Goal: Transaction & Acquisition: Download file/media

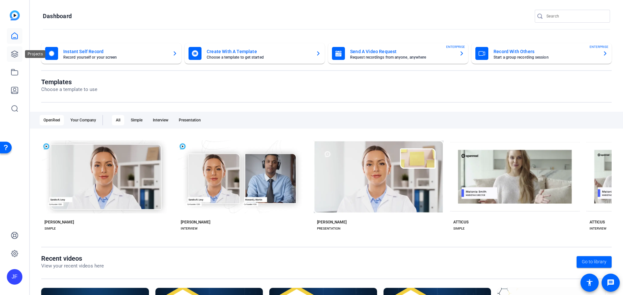
click at [15, 56] on icon at bounding box center [14, 54] width 6 height 6
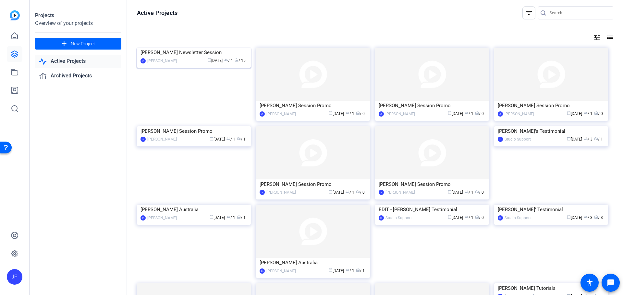
click at [229, 48] on img at bounding box center [194, 48] width 114 height 0
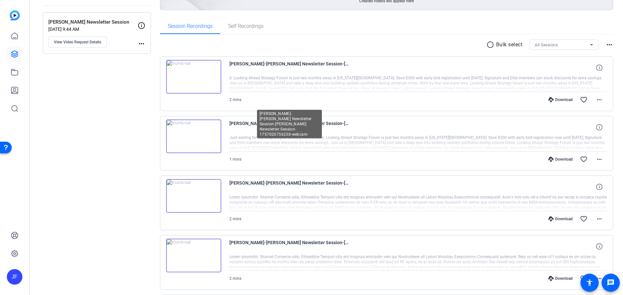
scroll to position [97, 0]
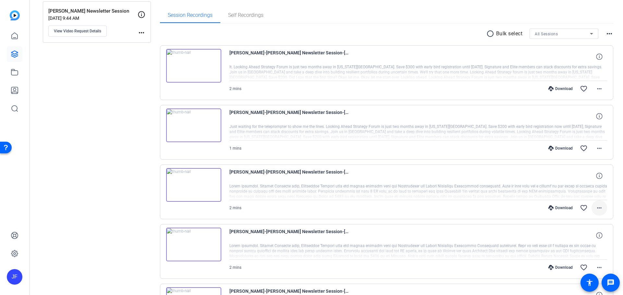
click at [597, 207] on mat-icon "more_horiz" at bounding box center [599, 208] width 8 height 8
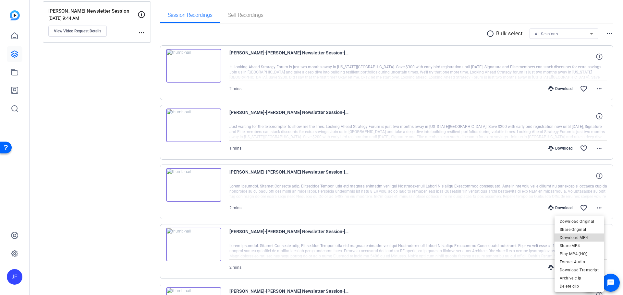
click at [586, 240] on span "Download MP4" at bounding box center [578, 238] width 39 height 8
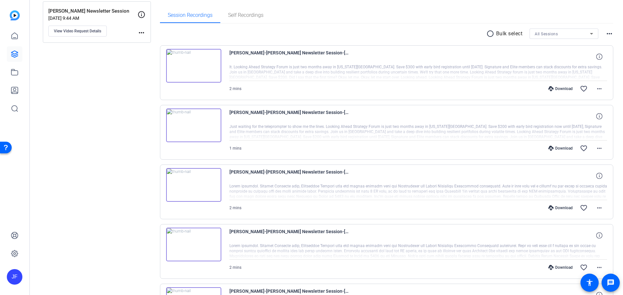
click at [561, 148] on div "Download" at bounding box center [560, 148] width 31 height 5
click at [593, 153] on span at bounding box center [599, 149] width 16 height 16
click at [591, 178] on span "Download MP4" at bounding box center [578, 178] width 39 height 8
